Goal: Task Accomplishment & Management: Manage account settings

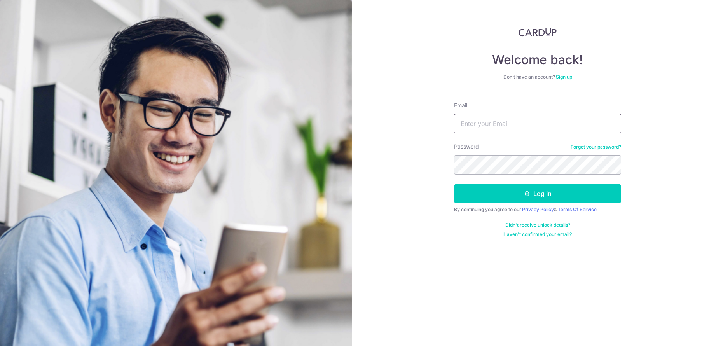
type input "[PERSON_NAME][EMAIL_ADDRESS][DOMAIN_NAME]"
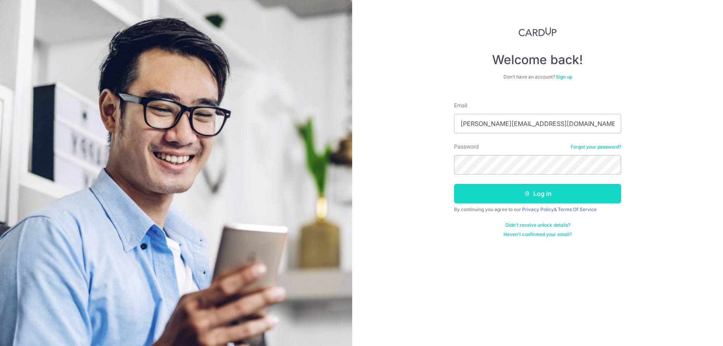
click at [536, 186] on button "Log in" at bounding box center [537, 193] width 167 height 19
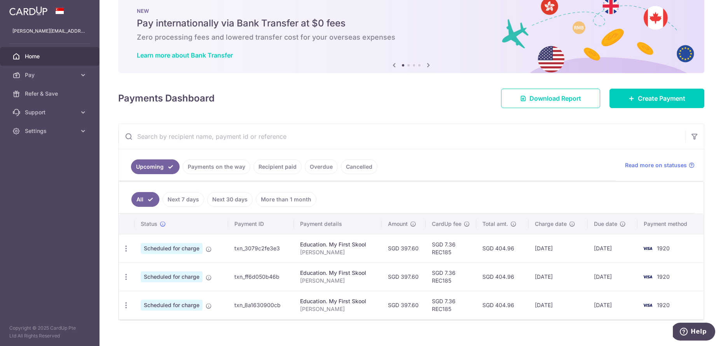
scroll to position [28, 0]
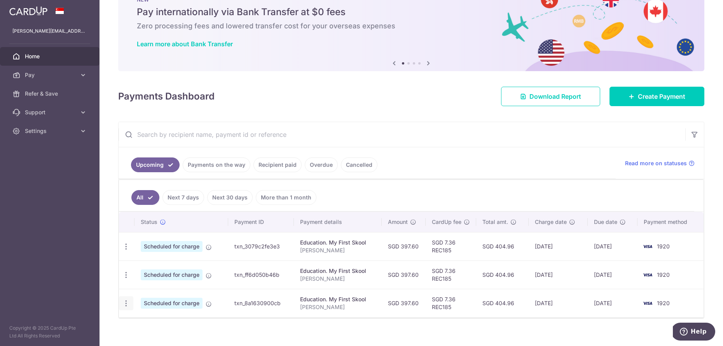
click at [126, 307] on icon "button" at bounding box center [126, 303] width 8 height 8
click at [128, 249] on icon "button" at bounding box center [126, 247] width 8 height 8
click at [159, 269] on span "Update payment" at bounding box center [167, 267] width 53 height 9
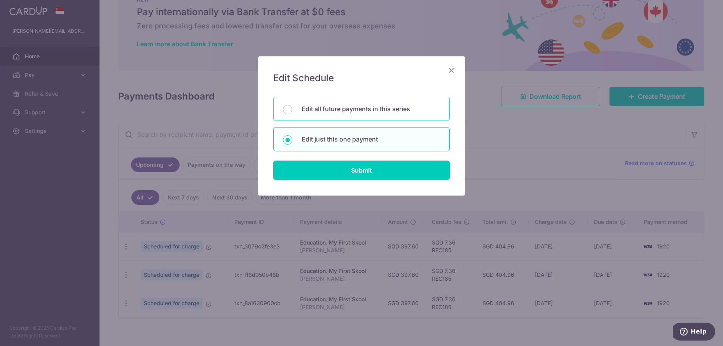
click at [403, 109] on p "Edit all future payments in this series" at bounding box center [371, 108] width 138 height 9
click at [292, 109] on input "Edit all future payments in this series" at bounding box center [287, 109] width 9 height 9
radio input "true"
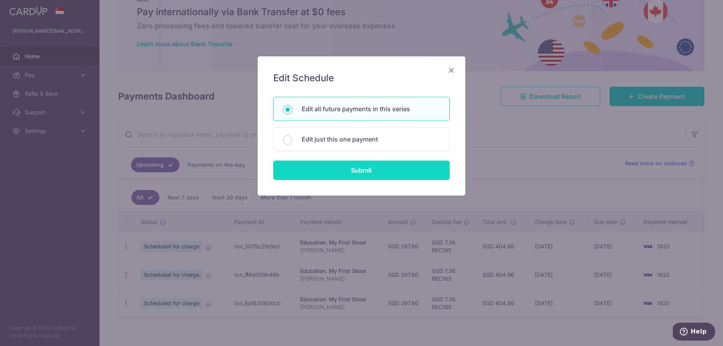
click at [371, 167] on input "Submit" at bounding box center [361, 170] width 177 height 19
radio input "true"
type input "397.60"
type input "Cai Yiluo"
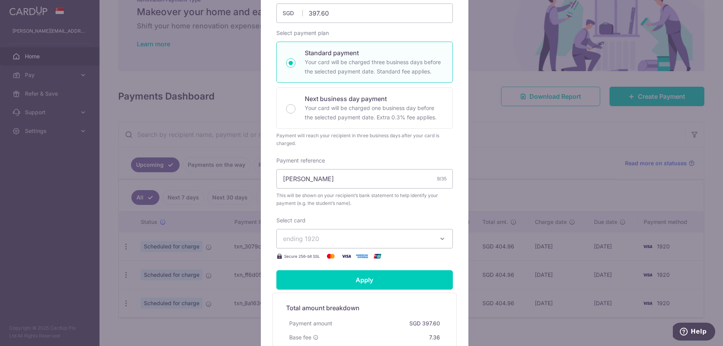
scroll to position [131, 0]
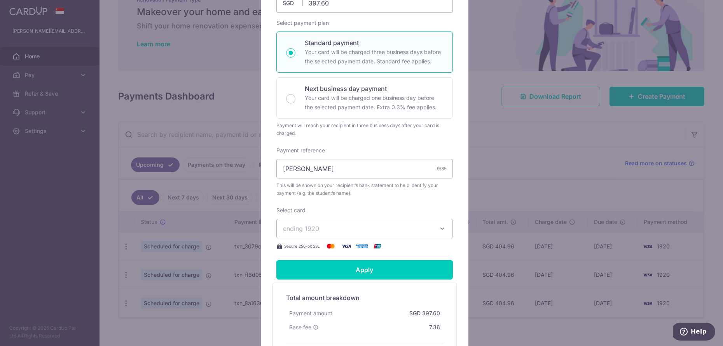
click at [434, 226] on button "ending 1920" at bounding box center [365, 228] width 177 height 19
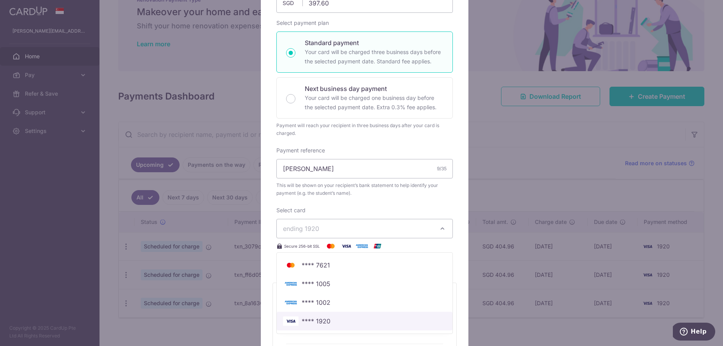
scroll to position [238, 0]
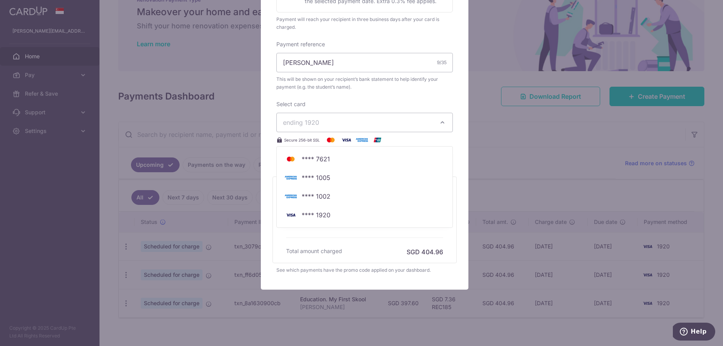
click at [520, 163] on div "Edit payment By clicking apply, you will make changes to all 3 payments to My F…" at bounding box center [361, 173] width 723 height 346
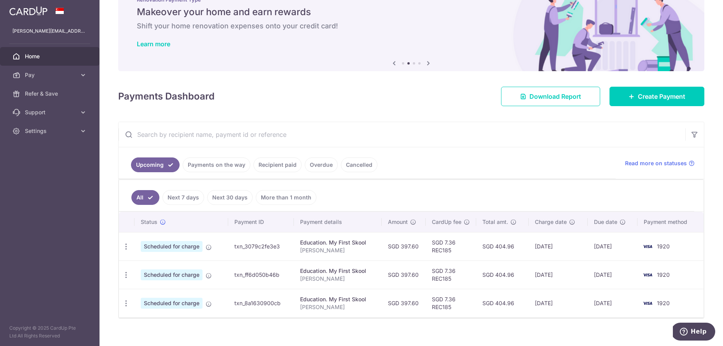
scroll to position [0, 0]
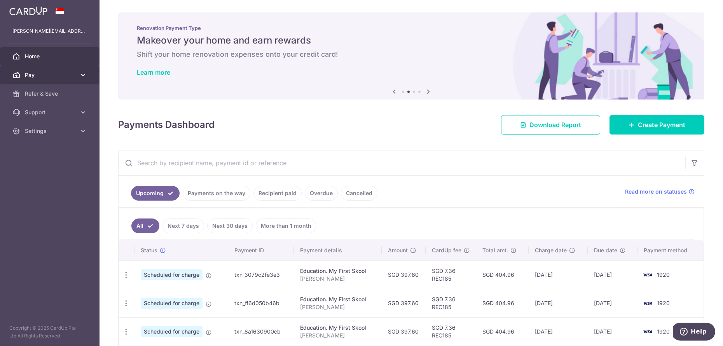
click at [80, 76] on icon at bounding box center [83, 75] width 8 height 8
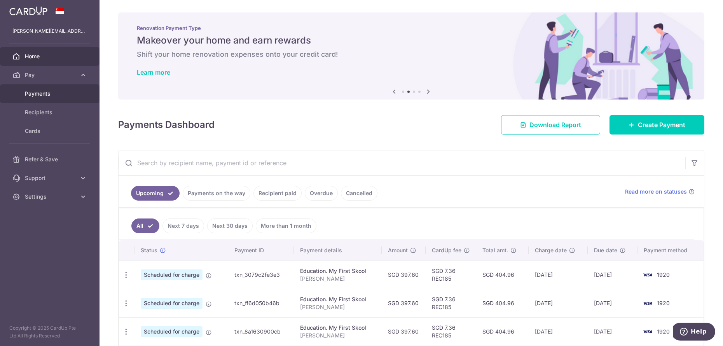
click at [70, 100] on link "Payments" at bounding box center [50, 93] width 100 height 19
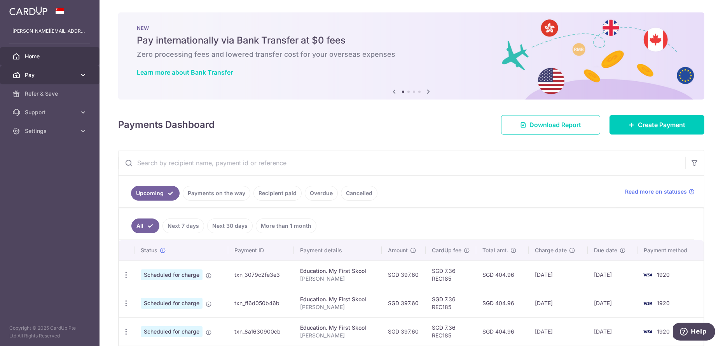
click at [60, 75] on span "Pay" at bounding box center [50, 75] width 51 height 8
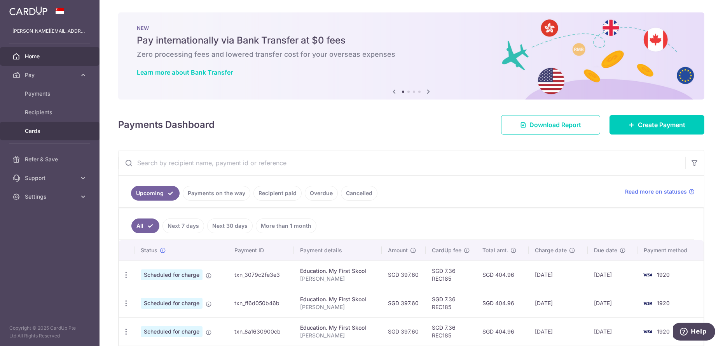
click at [61, 135] on link "Cards" at bounding box center [50, 131] width 100 height 19
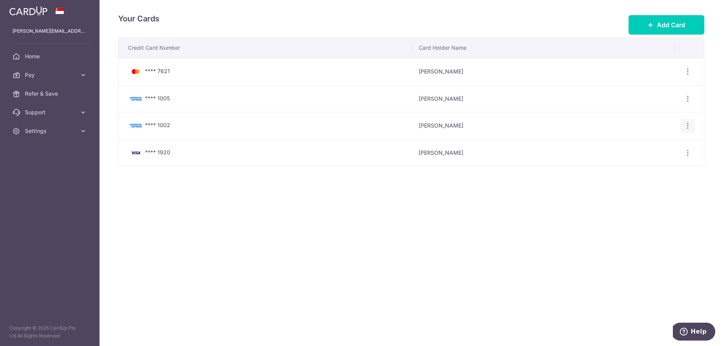
click at [692, 124] on icon "button" at bounding box center [688, 126] width 8 height 8
click at [652, 162] on span "Delete" at bounding box center [662, 165] width 53 height 9
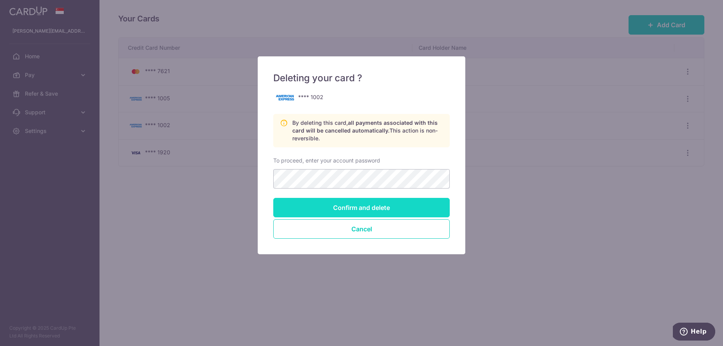
click at [406, 207] on input "Confirm and delete" at bounding box center [361, 207] width 177 height 19
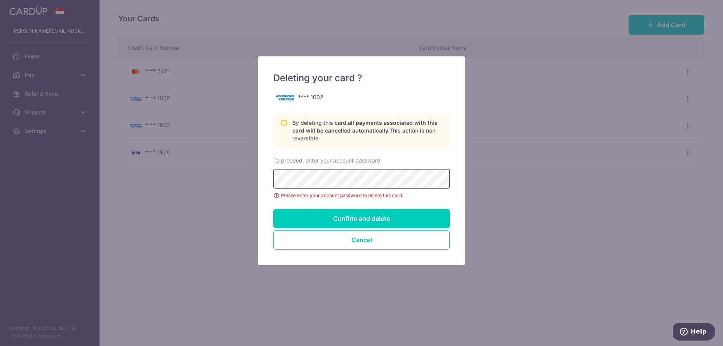
click at [362, 219] on input "Confirm and delete" at bounding box center [361, 218] width 177 height 19
click at [383, 217] on input "Confirm and delete" at bounding box center [361, 218] width 177 height 19
click at [350, 215] on input "Confirm and delete" at bounding box center [361, 218] width 177 height 19
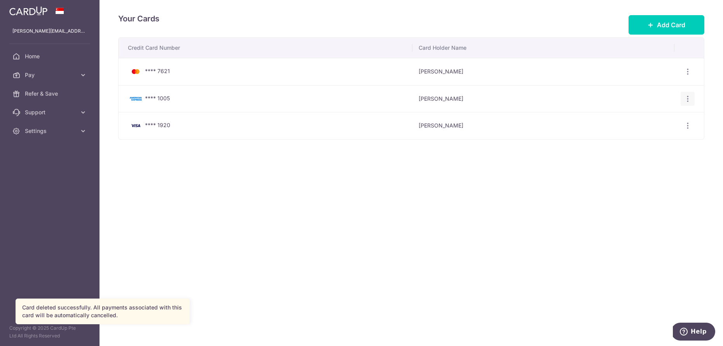
click at [689, 100] on icon "button" at bounding box center [688, 99] width 8 height 8
click at [644, 139] on span "Delete" at bounding box center [662, 138] width 53 height 9
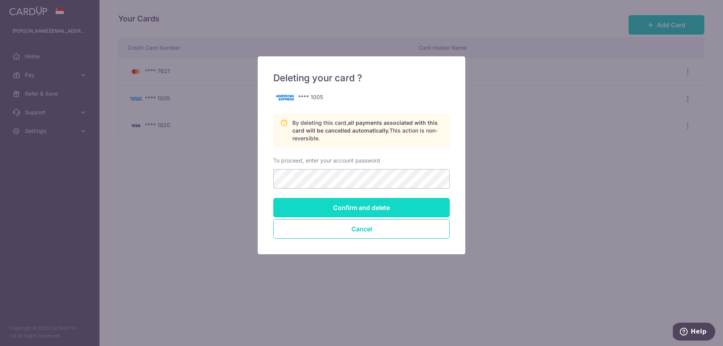
click at [343, 202] on input "Confirm and delete" at bounding box center [361, 207] width 177 height 19
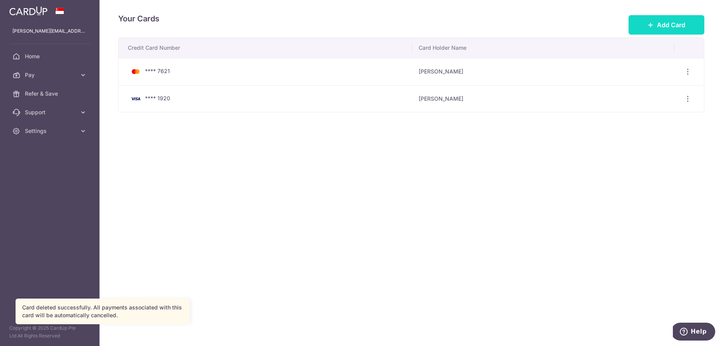
click at [682, 33] on button "Add Card" at bounding box center [667, 24] width 76 height 19
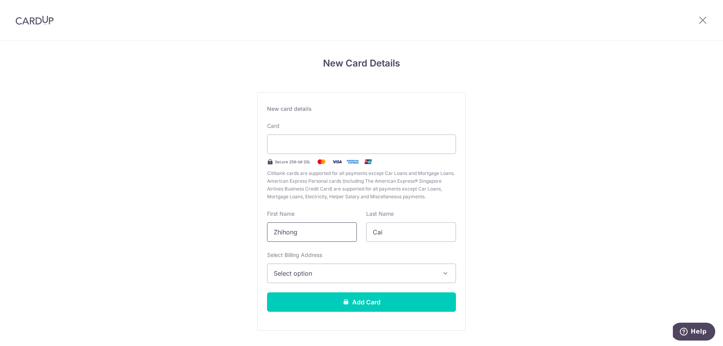
drag, startPoint x: 321, startPoint y: 236, endPoint x: 237, endPoint y: 231, distance: 83.8
click at [237, 231] on div "New Card Details New card details Card Secure 256-bit SSL Citibank cards are su…" at bounding box center [361, 204] width 723 height 327
type input "W"
type input "y"
type input "Yichao"
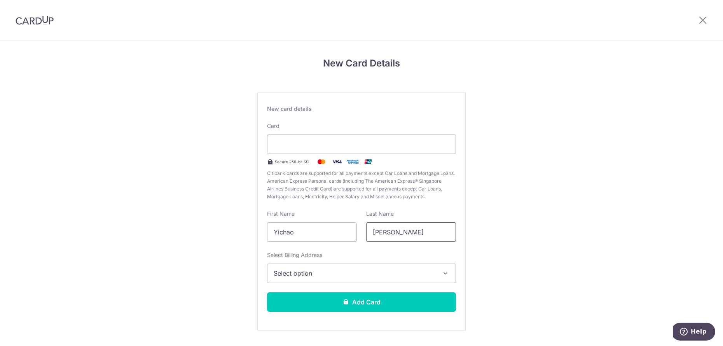
type input "Wang"
click at [333, 270] on span "Select option" at bounding box center [355, 273] width 162 height 9
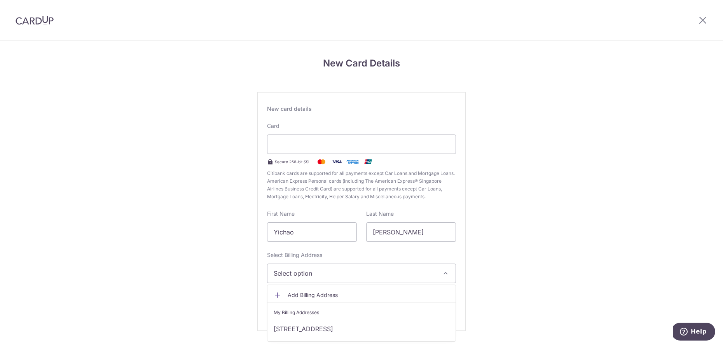
scroll to position [10, 0]
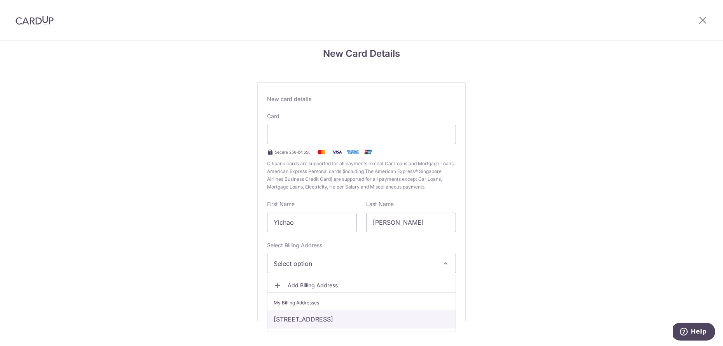
click at [318, 317] on link "BLK271C, Punggol Walk #08-543, Singapore, Singapore-823271" at bounding box center [362, 319] width 188 height 19
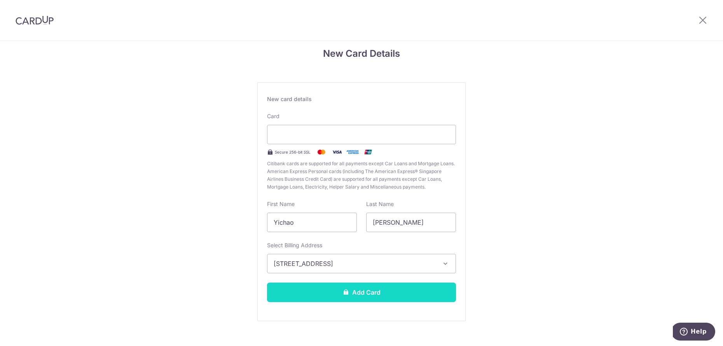
click at [365, 297] on button "Add Card" at bounding box center [361, 292] width 189 height 19
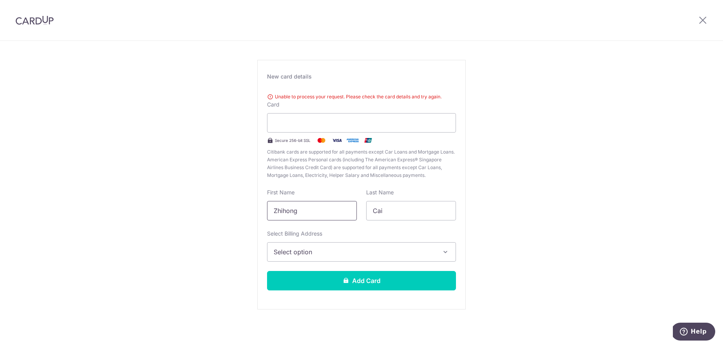
drag, startPoint x: 309, startPoint y: 209, endPoint x: 254, endPoint y: 205, distance: 54.6
click at [254, 205] on div "New Card Details New card details Unable to process your request. Please check …" at bounding box center [361, 178] width 723 height 338
type input "y"
type input "YICHAO"
type input "[PERSON_NAME]"
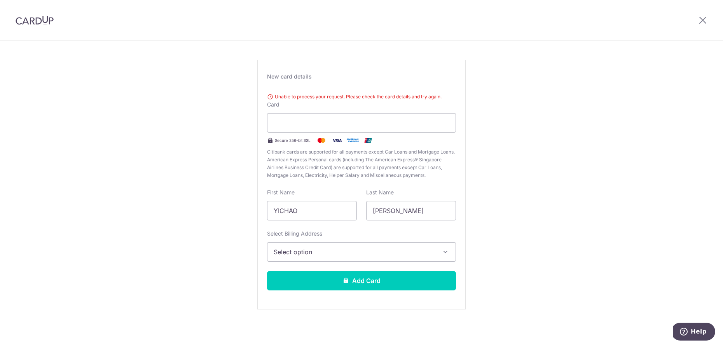
click at [329, 250] on span "Select option" at bounding box center [355, 251] width 162 height 9
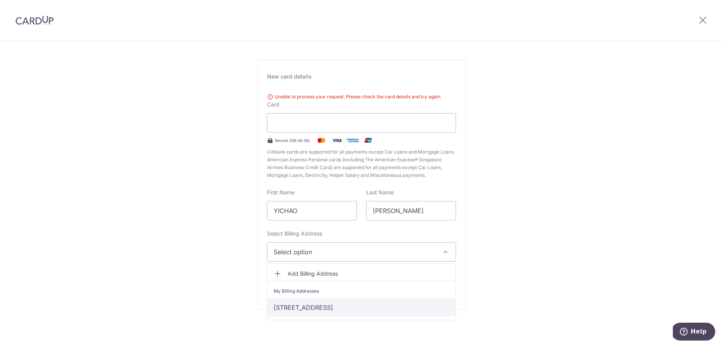
click at [305, 307] on link "[STREET_ADDRESS]" at bounding box center [362, 307] width 188 height 19
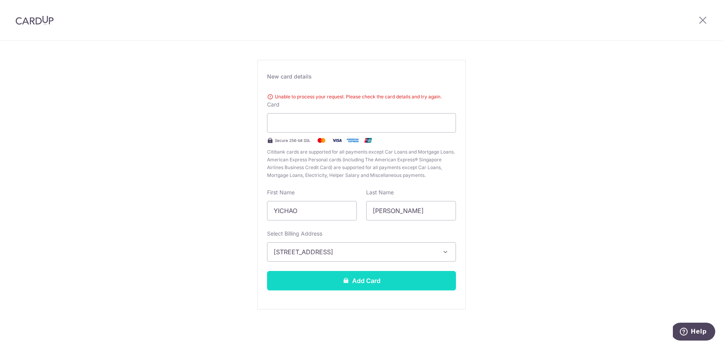
click at [337, 281] on button "Add Card" at bounding box center [361, 280] width 189 height 19
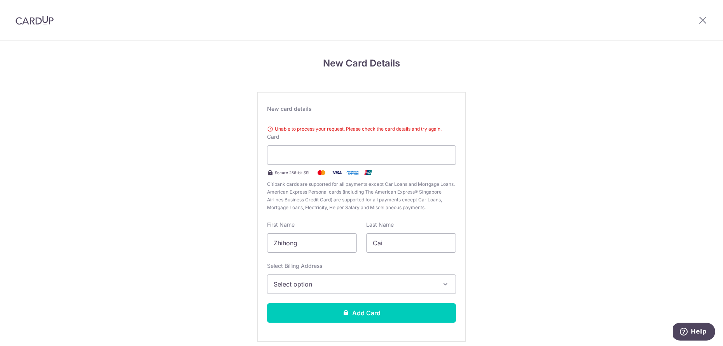
click at [50, 19] on img at bounding box center [35, 20] width 38 height 9
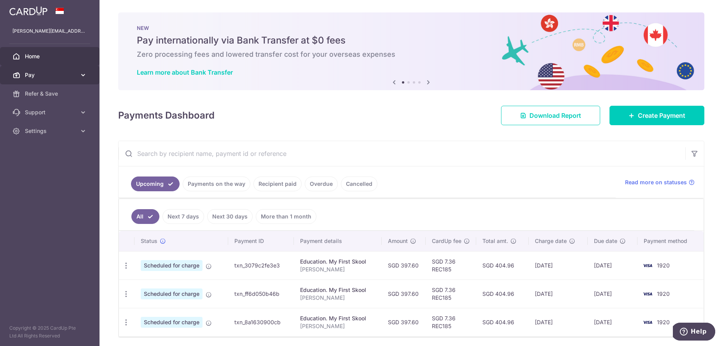
click at [76, 77] on link "Pay" at bounding box center [50, 75] width 100 height 19
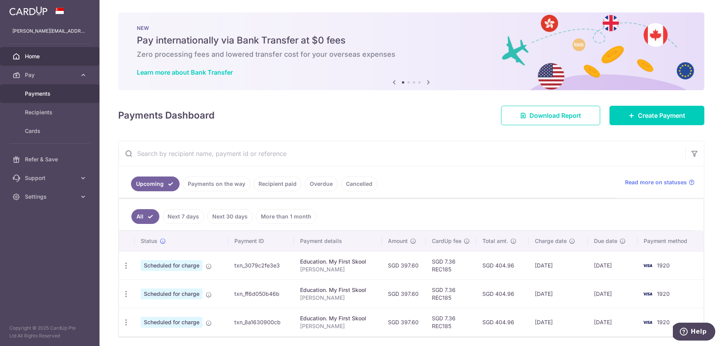
click at [61, 91] on span "Payments" at bounding box center [50, 94] width 51 height 8
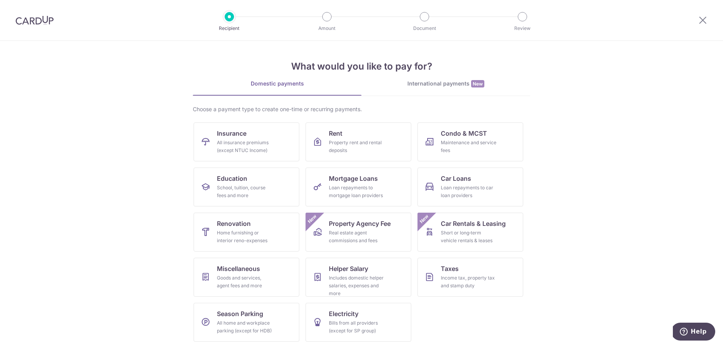
click at [43, 24] on img at bounding box center [35, 20] width 38 height 9
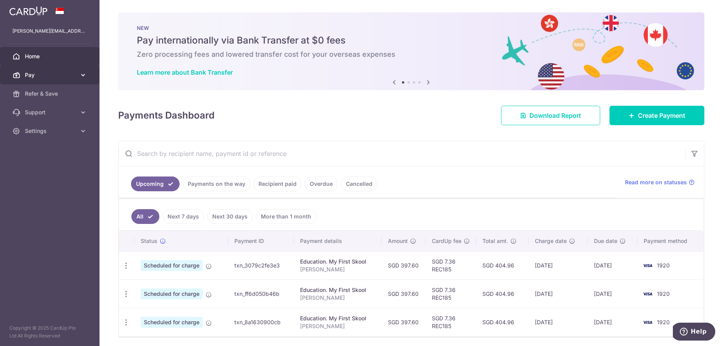
click at [46, 80] on link "Pay" at bounding box center [50, 75] width 100 height 19
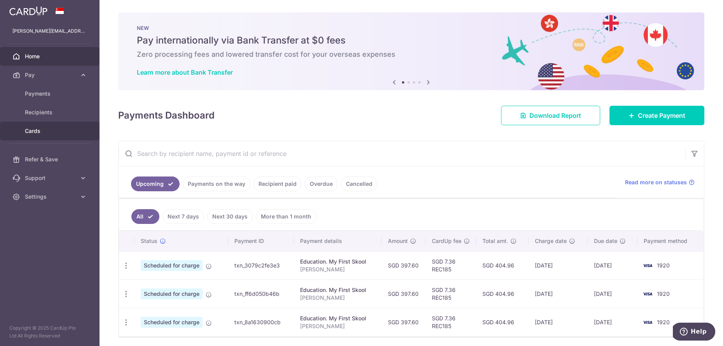
click at [44, 135] on link "Cards" at bounding box center [50, 131] width 100 height 19
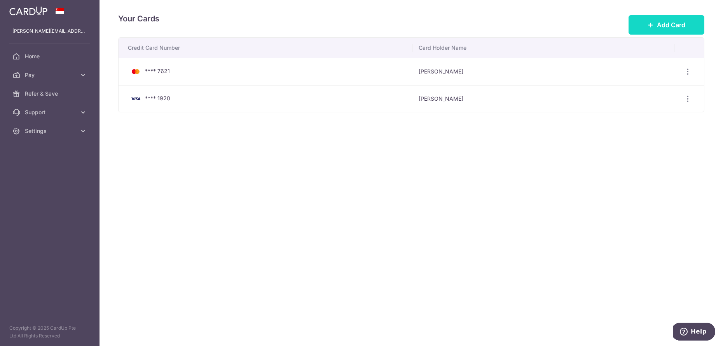
click at [671, 30] on button "Add Card" at bounding box center [667, 24] width 76 height 19
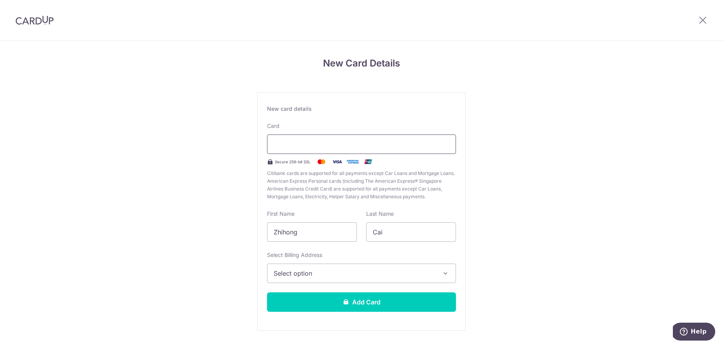
click at [333, 152] on div at bounding box center [361, 144] width 189 height 19
click at [318, 231] on input "Zhihong" at bounding box center [312, 231] width 90 height 19
drag, startPoint x: 329, startPoint y: 230, endPoint x: 246, endPoint y: 229, distance: 83.6
click at [246, 229] on div "New Card Details New card details Your card number is invalid. Card Secure 256-…" at bounding box center [361, 204] width 723 height 327
type input "w"
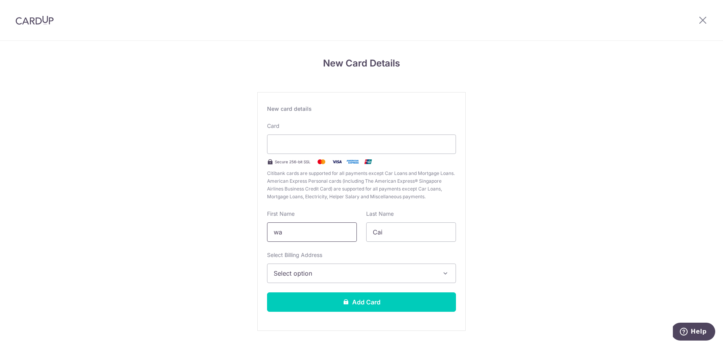
type input "w"
type input "YICHAO"
type input "WANG"
click at [317, 270] on span "Select option" at bounding box center [355, 273] width 162 height 9
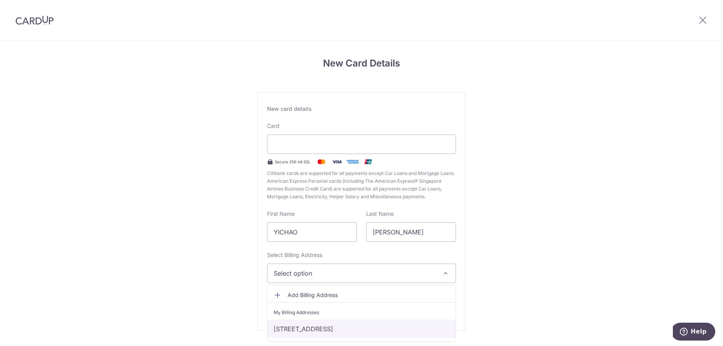
click at [299, 332] on link "[STREET_ADDRESS]" at bounding box center [362, 329] width 188 height 19
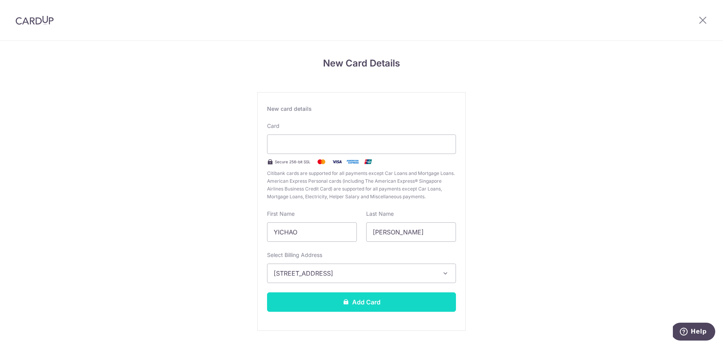
click at [409, 296] on button "Add Card" at bounding box center [361, 301] width 189 height 19
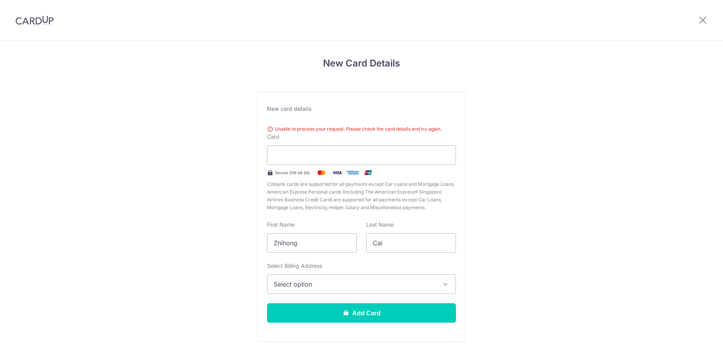
scroll to position [32, 0]
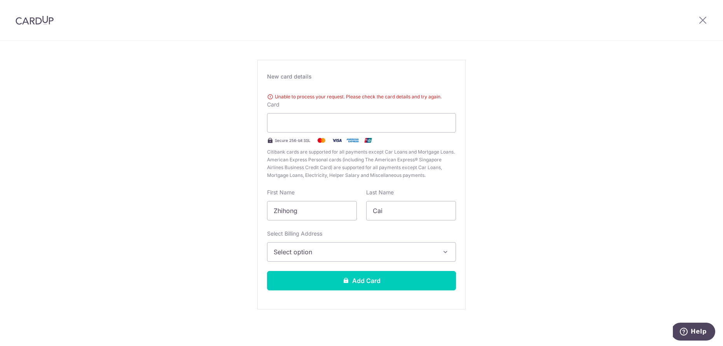
click at [44, 23] on img at bounding box center [35, 20] width 38 height 9
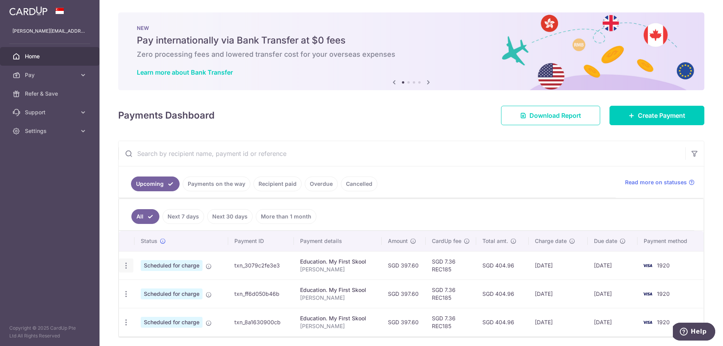
click at [127, 269] on icon "button" at bounding box center [126, 266] width 8 height 8
click at [159, 285] on span "Update payment" at bounding box center [167, 286] width 53 height 9
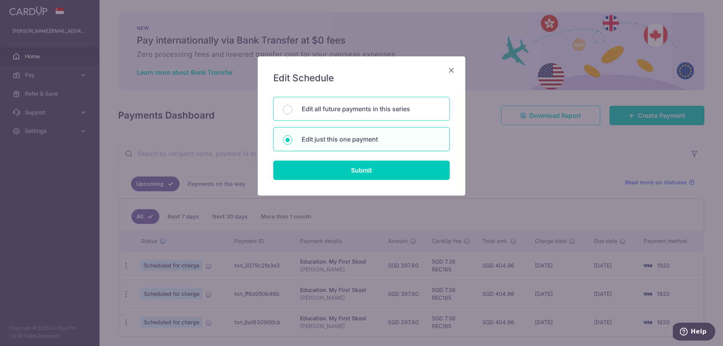
click at [376, 109] on p "Edit all future payments in this series" at bounding box center [371, 108] width 138 height 9
click at [292, 109] on input "Edit all future payments in this series" at bounding box center [287, 109] width 9 height 9
radio input "true"
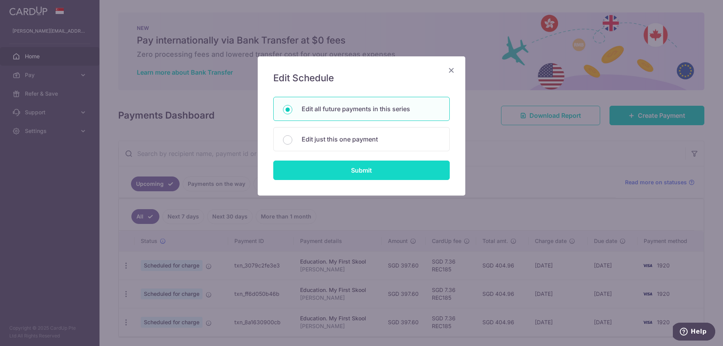
click at [344, 168] on input "Submit" at bounding box center [361, 170] width 177 height 19
radio input "true"
type input "397.60"
type input "[PERSON_NAME]"
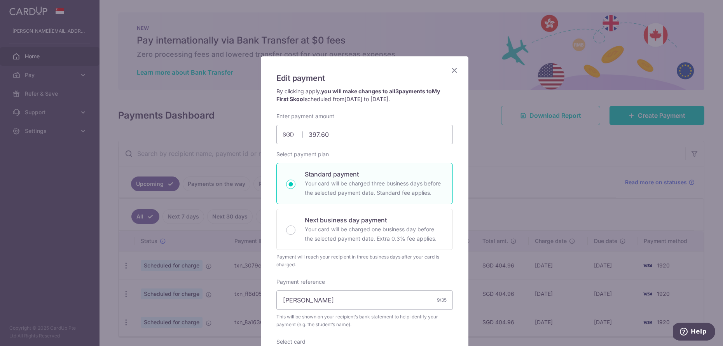
click at [455, 68] on icon "Close" at bounding box center [454, 70] width 9 height 10
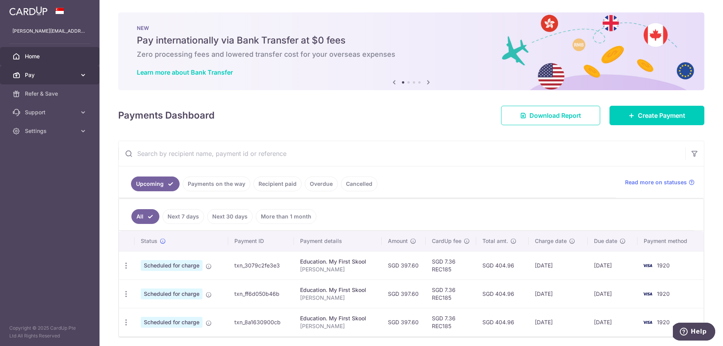
click at [74, 79] on link "Pay" at bounding box center [50, 75] width 100 height 19
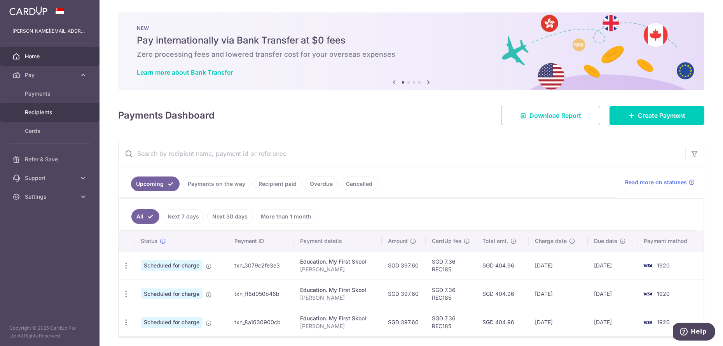
click at [62, 115] on span "Recipients" at bounding box center [50, 113] width 51 height 8
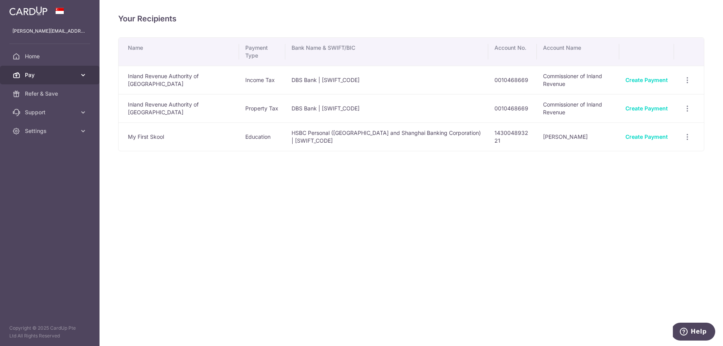
click at [73, 80] on link "Pay" at bounding box center [50, 75] width 100 height 19
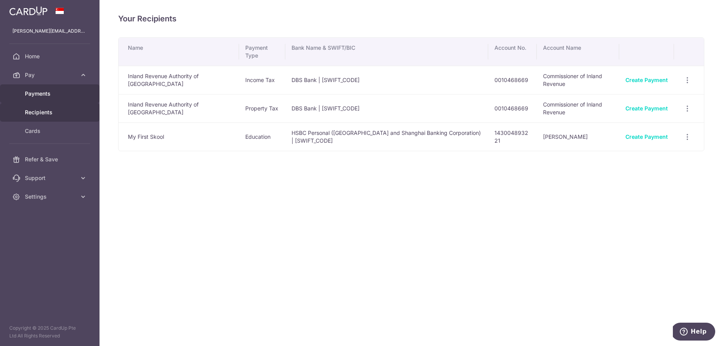
click at [64, 92] on span "Payments" at bounding box center [50, 94] width 51 height 8
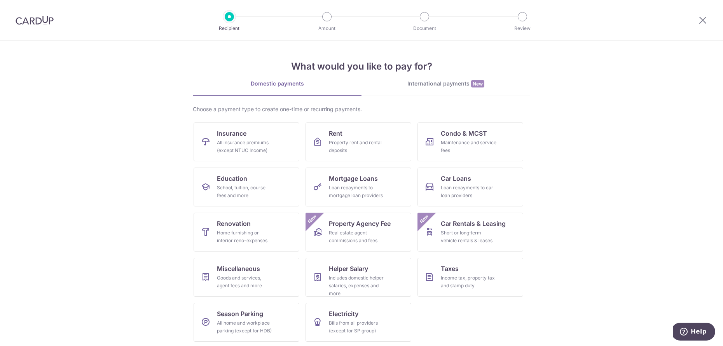
click at [39, 22] on img at bounding box center [35, 20] width 38 height 9
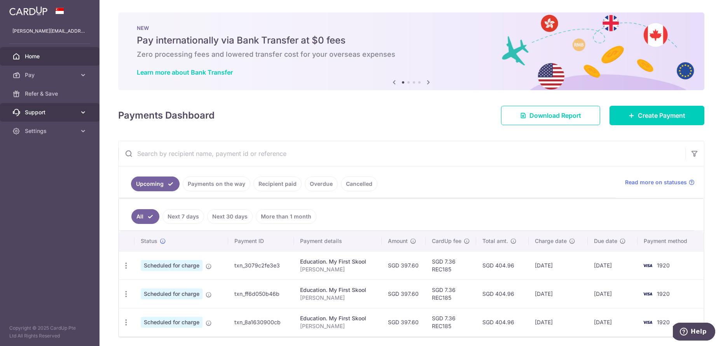
click at [63, 113] on span "Support" at bounding box center [50, 113] width 51 height 8
click at [51, 148] on span "Contact Us" at bounding box center [50, 150] width 51 height 8
click at [430, 80] on icon at bounding box center [428, 82] width 9 height 10
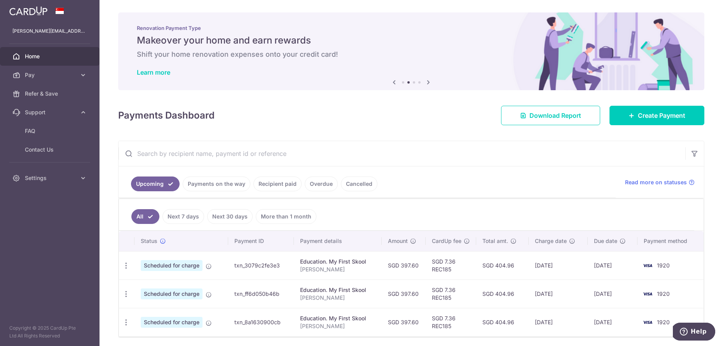
click at [430, 80] on icon at bounding box center [428, 82] width 9 height 10
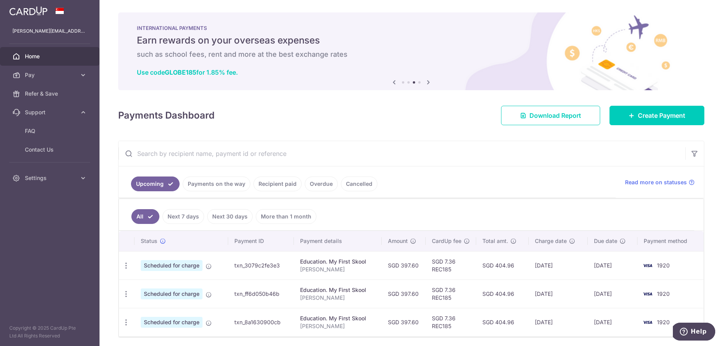
click at [430, 80] on icon at bounding box center [428, 82] width 9 height 10
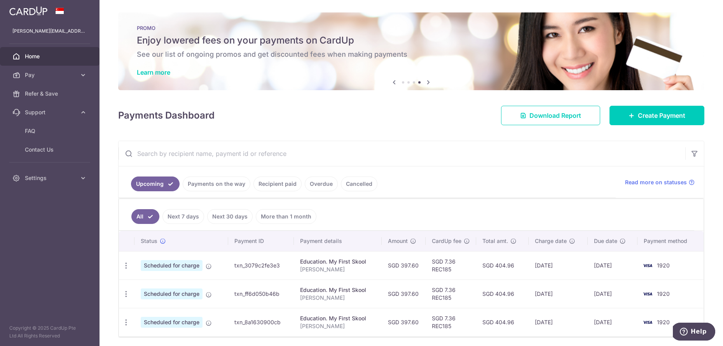
click at [389, 58] on h6 "See our list of ongoing promos and get discounted fees when making payments" at bounding box center [411, 54] width 549 height 9
click at [166, 69] on link "Learn more" at bounding box center [153, 72] width 33 height 8
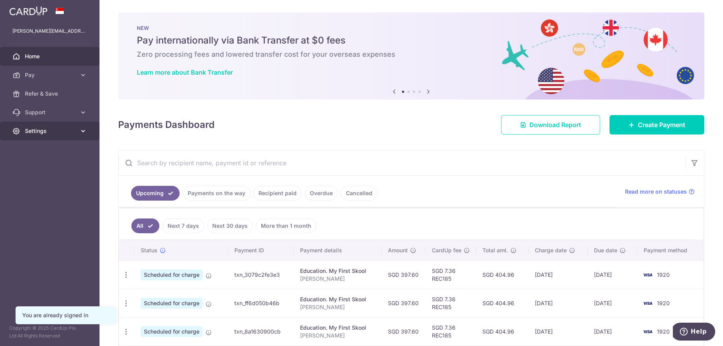
click at [52, 133] on span "Settings" at bounding box center [50, 131] width 51 height 8
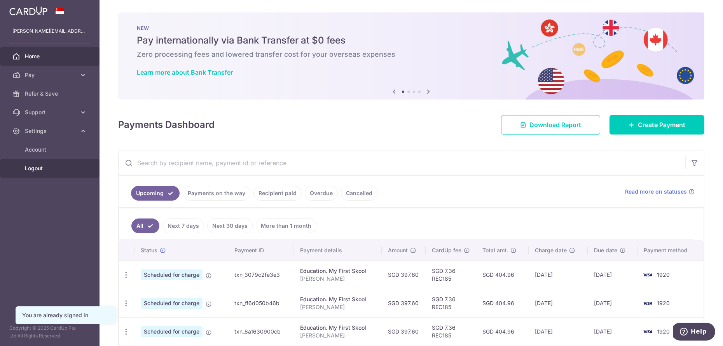
click at [51, 172] on span "Logout" at bounding box center [50, 169] width 51 height 8
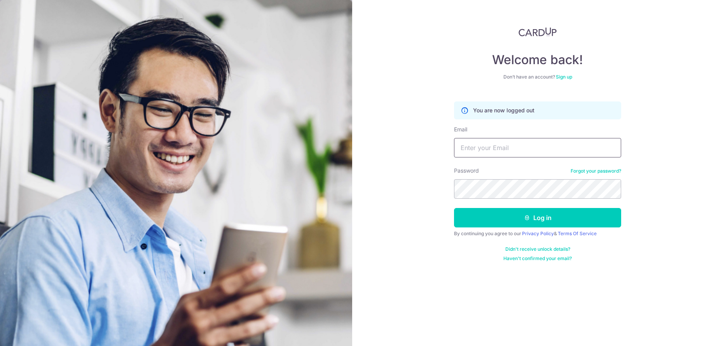
type input "[PERSON_NAME][EMAIL_ADDRESS][DOMAIN_NAME]"
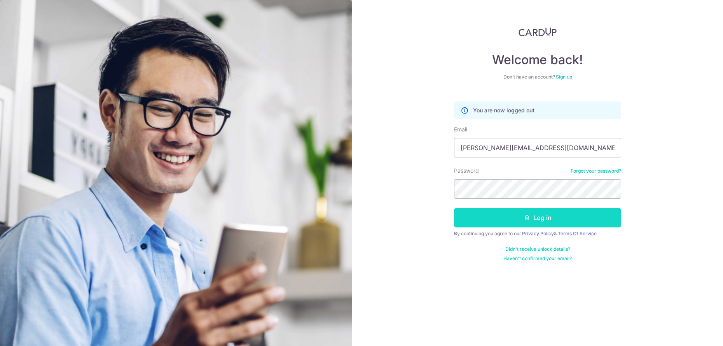
click at [531, 218] on button "Log in" at bounding box center [537, 217] width 167 height 19
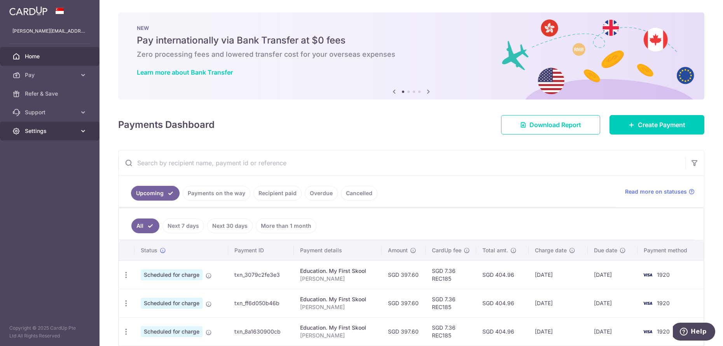
click at [58, 135] on link "Settings" at bounding box center [50, 131] width 100 height 19
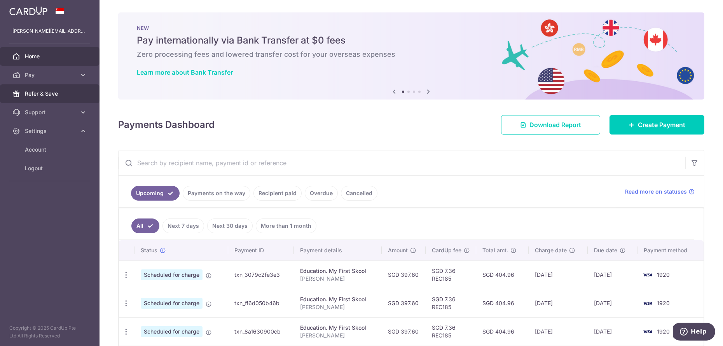
click at [64, 92] on span "Refer & Save" at bounding box center [50, 94] width 51 height 8
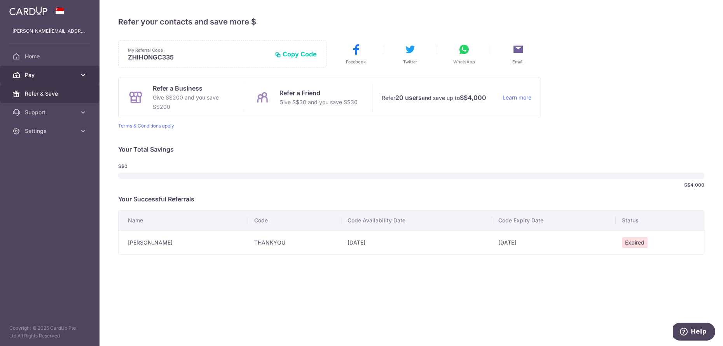
click at [66, 77] on span "Pay" at bounding box center [50, 75] width 51 height 8
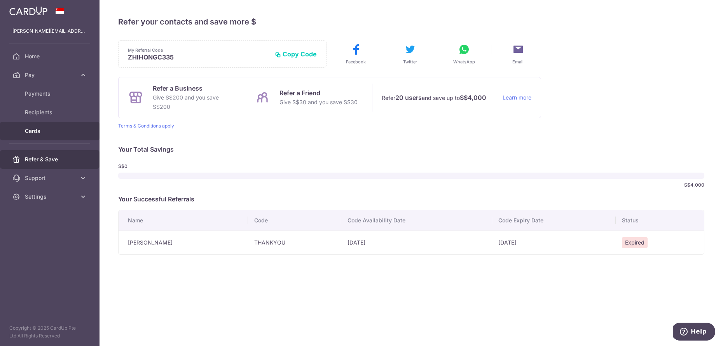
click at [54, 129] on span "Cards" at bounding box center [50, 131] width 51 height 8
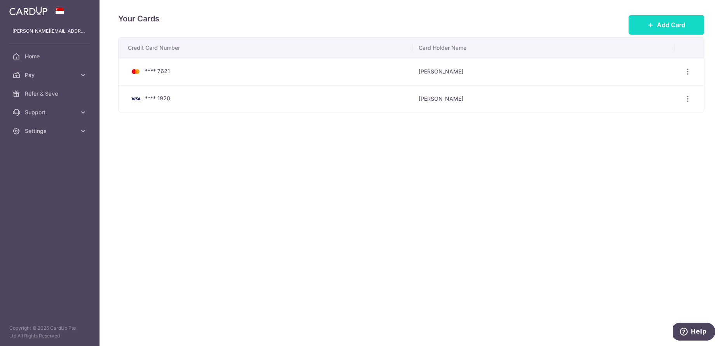
click at [671, 26] on span "Add Card" at bounding box center [671, 24] width 28 height 9
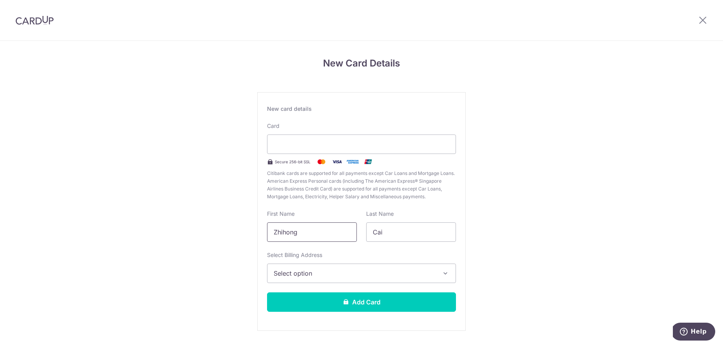
click at [327, 231] on input "Zhihong" at bounding box center [312, 231] width 90 height 19
drag, startPoint x: 324, startPoint y: 234, endPoint x: 252, endPoint y: 234, distance: 71.6
click at [252, 234] on div "New Card Details New card details Card Secure 256-bit SSL Citibank cards are su…" at bounding box center [361, 204] width 723 height 327
type input "YICHAO"
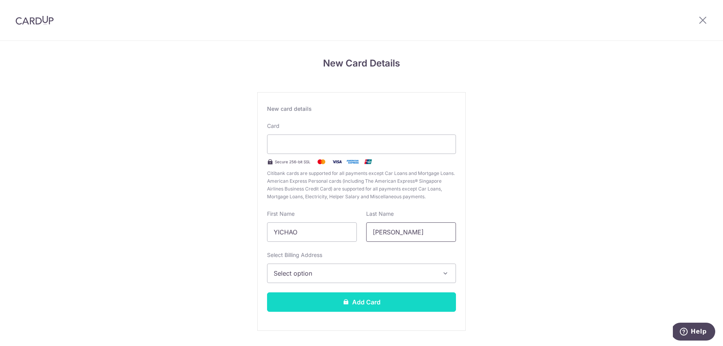
type input "WANG"
click at [305, 298] on button "Add Card" at bounding box center [361, 301] width 189 height 19
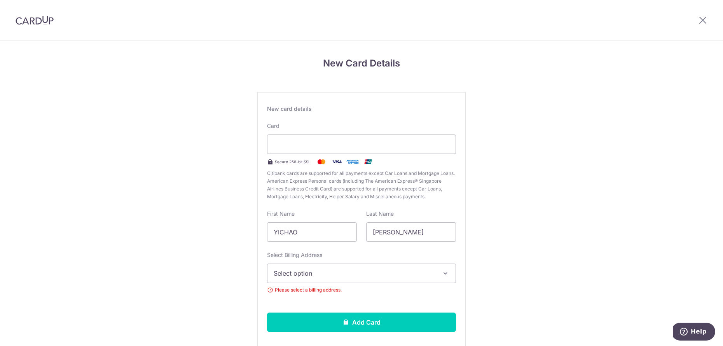
click at [341, 280] on button "Select option" at bounding box center [361, 273] width 189 height 19
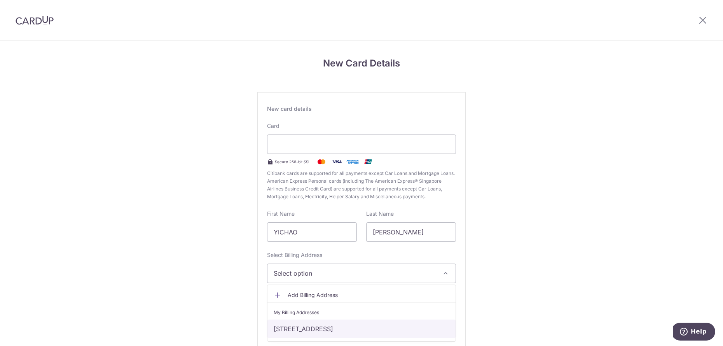
click at [310, 330] on link "BLK271C, Punggol Walk #08-543, Singapore, Singapore-823271" at bounding box center [362, 329] width 188 height 19
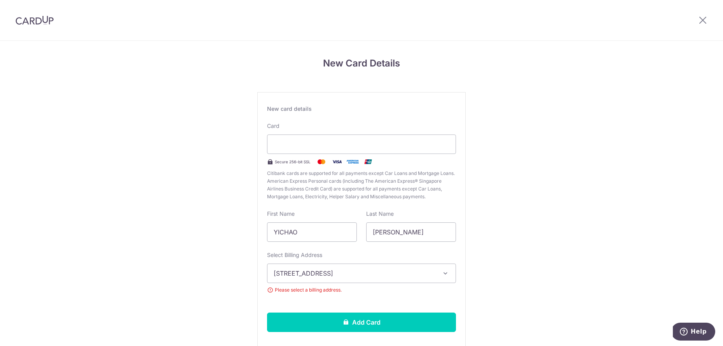
click at [443, 275] on icon "button" at bounding box center [446, 274] width 8 height 8
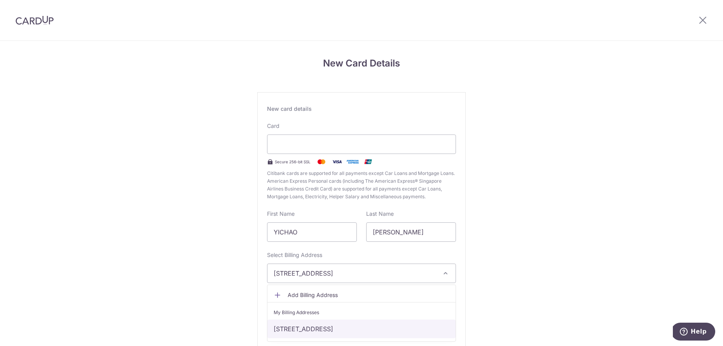
click at [364, 328] on link "BLK271C, Punggol Walk #08-543, Singapore, Singapore-823271" at bounding box center [362, 329] width 188 height 19
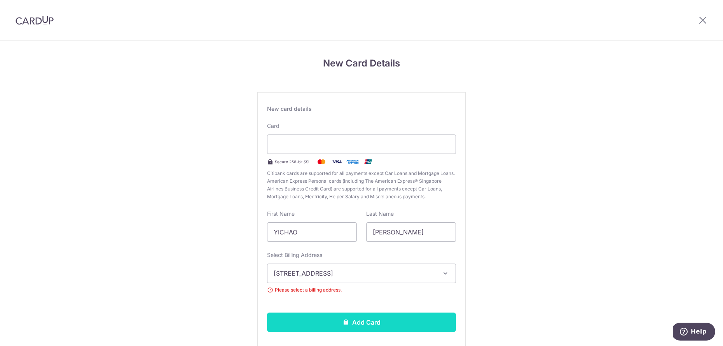
click at [359, 323] on button "Add Card" at bounding box center [361, 322] width 189 height 19
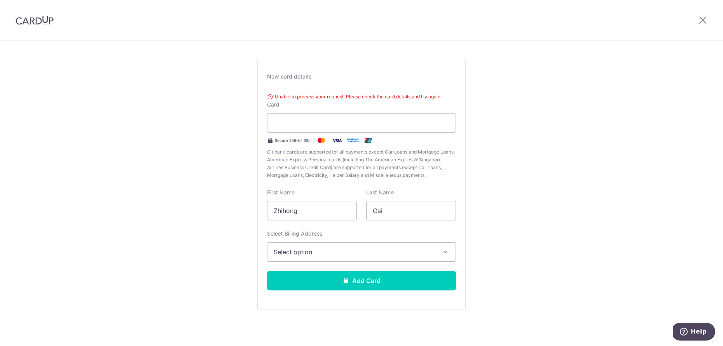
click at [365, 251] on span "Select option" at bounding box center [355, 251] width 162 height 9
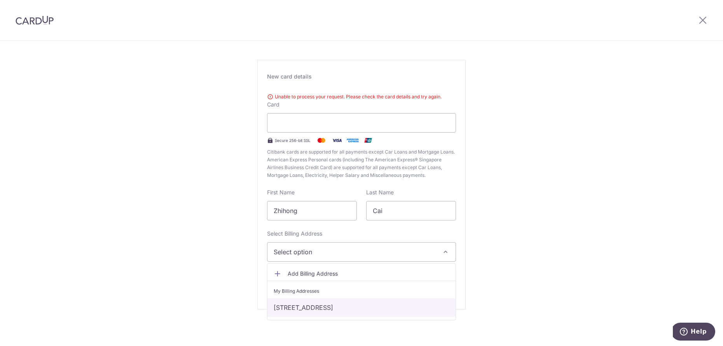
click at [328, 307] on link "BLK271C, Punggol Walk #08-543, Singapore, Singapore-823271" at bounding box center [362, 307] width 188 height 19
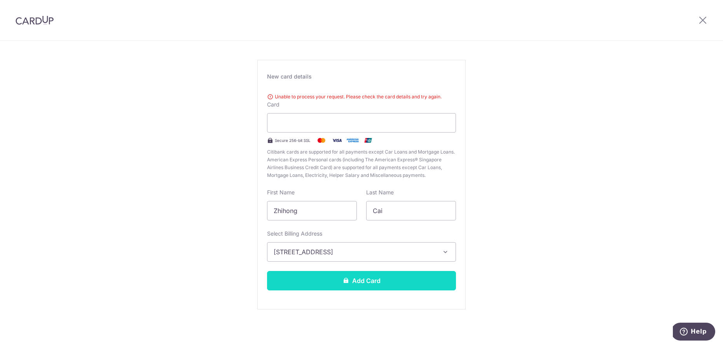
click at [353, 288] on button "Add Card" at bounding box center [361, 280] width 189 height 19
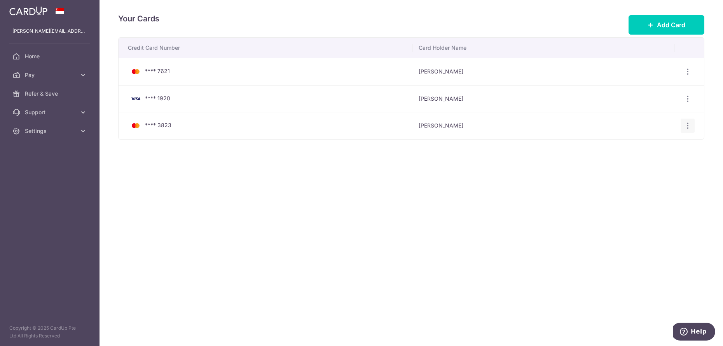
click at [686, 125] on icon "button" at bounding box center [688, 126] width 8 height 8
click at [644, 168] on span "Delete" at bounding box center [662, 165] width 53 height 9
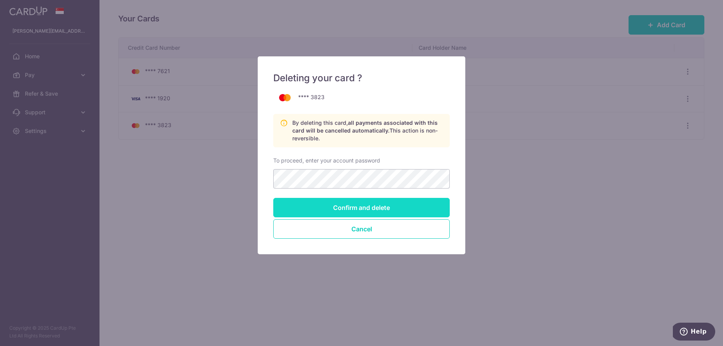
click at [360, 205] on input "Confirm and delete" at bounding box center [361, 207] width 177 height 19
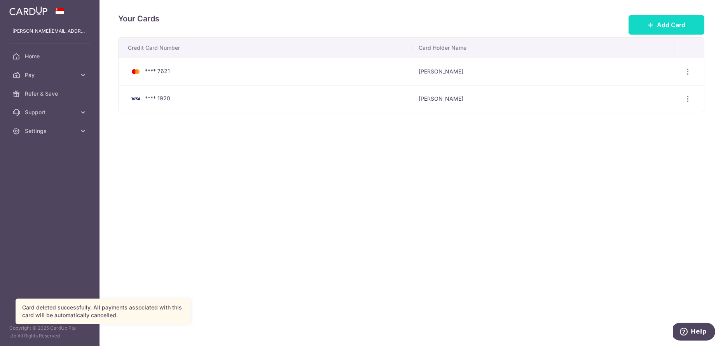
click at [661, 25] on span "Add Card" at bounding box center [671, 24] width 28 height 9
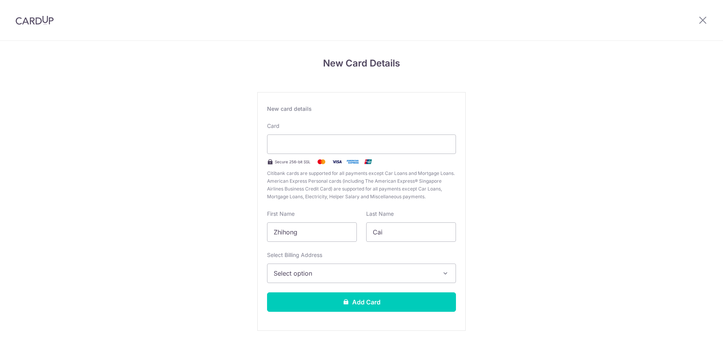
click at [359, 150] on div at bounding box center [361, 144] width 189 height 19
click at [310, 231] on input "Zhihong" at bounding box center [312, 231] width 90 height 19
drag, startPoint x: 314, startPoint y: 234, endPoint x: 261, endPoint y: 230, distance: 53.0
click at [261, 230] on div "New card details Card Secure 256-bit SSL Citibank cards are supported for all p…" at bounding box center [361, 211] width 208 height 239
type input "y"
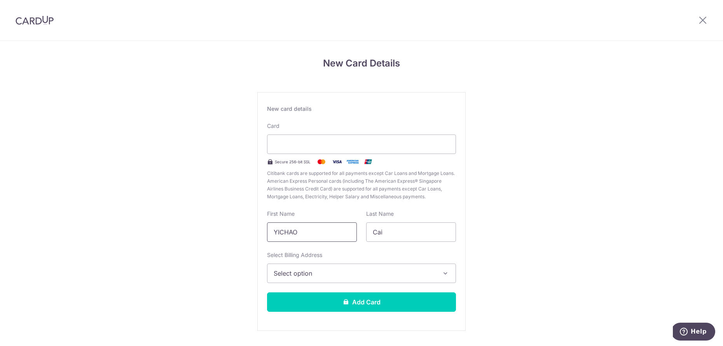
type input "YICHAO"
type input "WANG"
click at [343, 275] on span "Select option" at bounding box center [355, 273] width 162 height 9
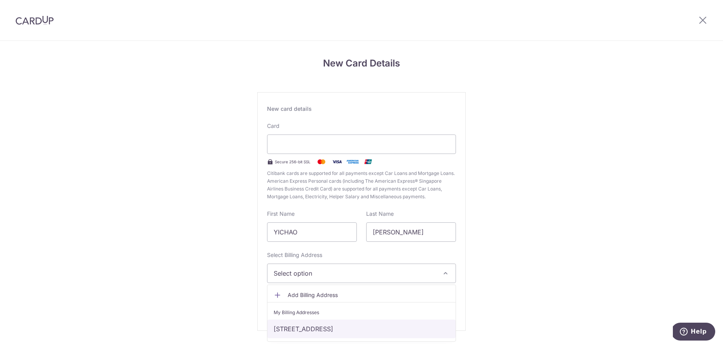
click at [308, 330] on link "[STREET_ADDRESS]" at bounding box center [362, 329] width 188 height 19
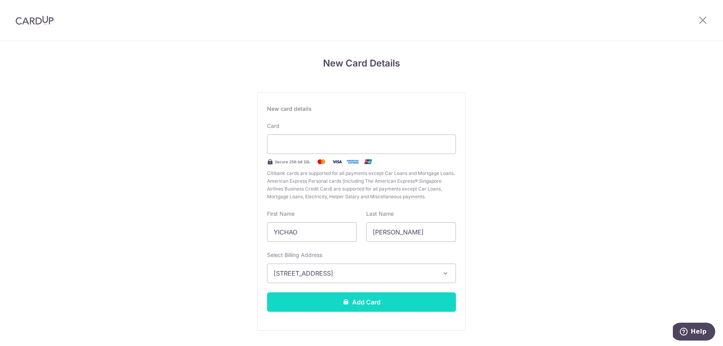
click at [355, 307] on button "Add Card" at bounding box center [361, 301] width 189 height 19
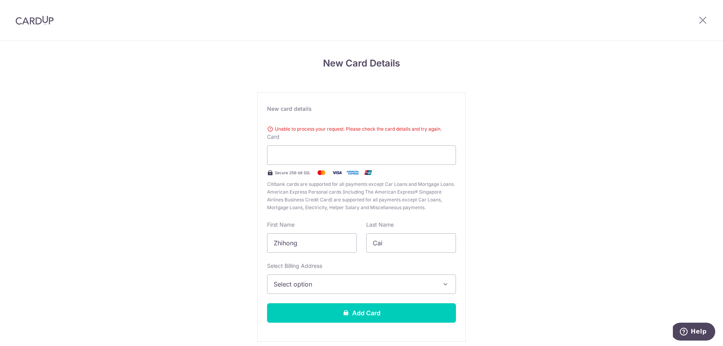
scroll to position [32, 0]
